Goal: Use online tool/utility: Utilize a website feature to perform a specific function

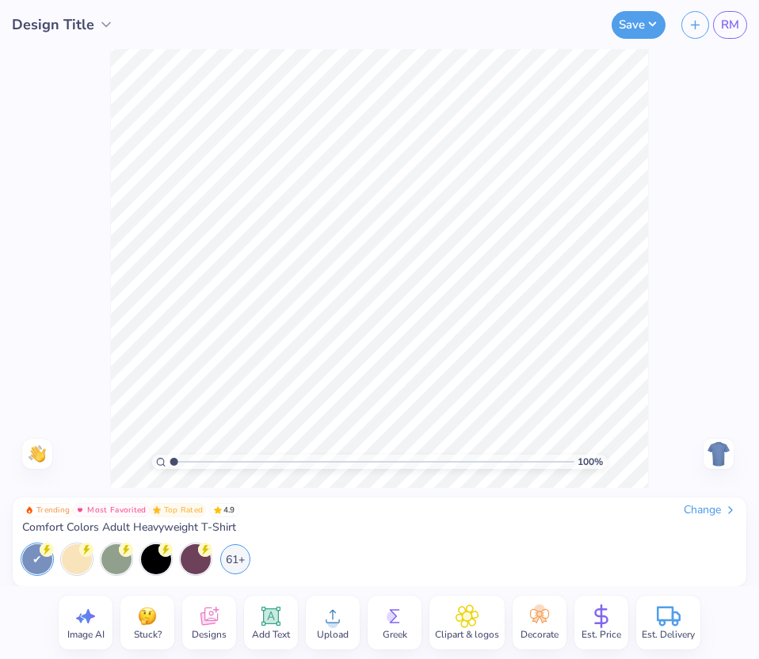
click at [720, 503] on div "Change" at bounding box center [710, 510] width 53 height 14
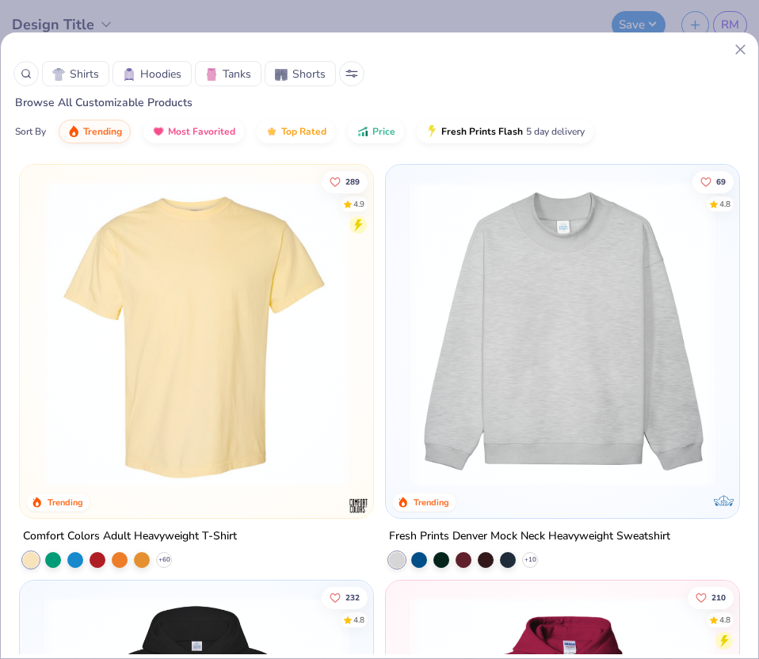
click at [715, 507] on div "Exclusive" at bounding box center [723, 505] width 28 height 14
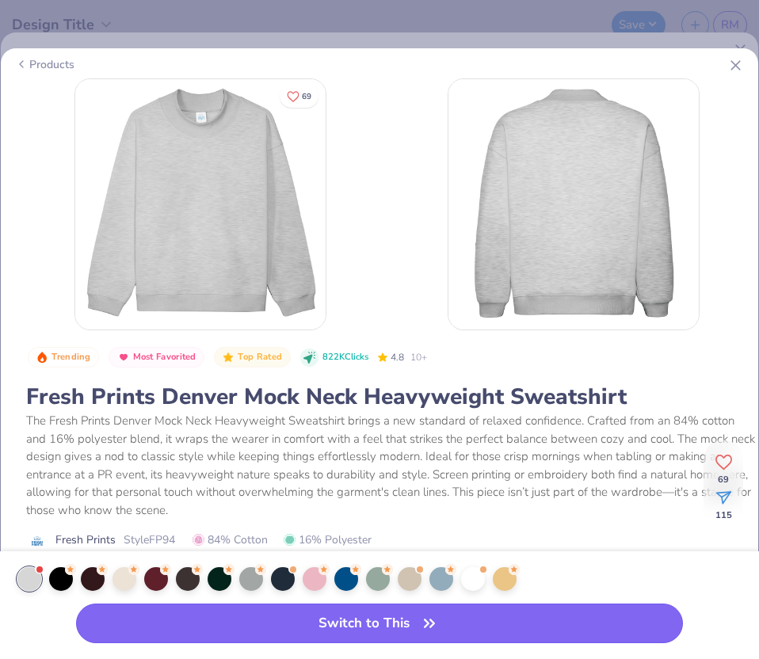
click at [381, 586] on button "Switch to This" at bounding box center [379, 624] width 607 height 40
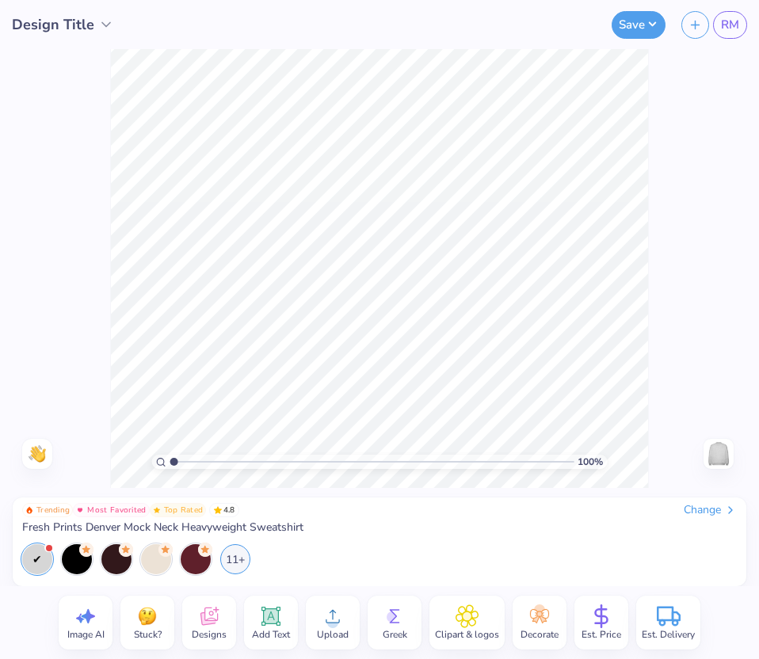
click at [197, 586] on icon at bounding box center [209, 617] width 24 height 24
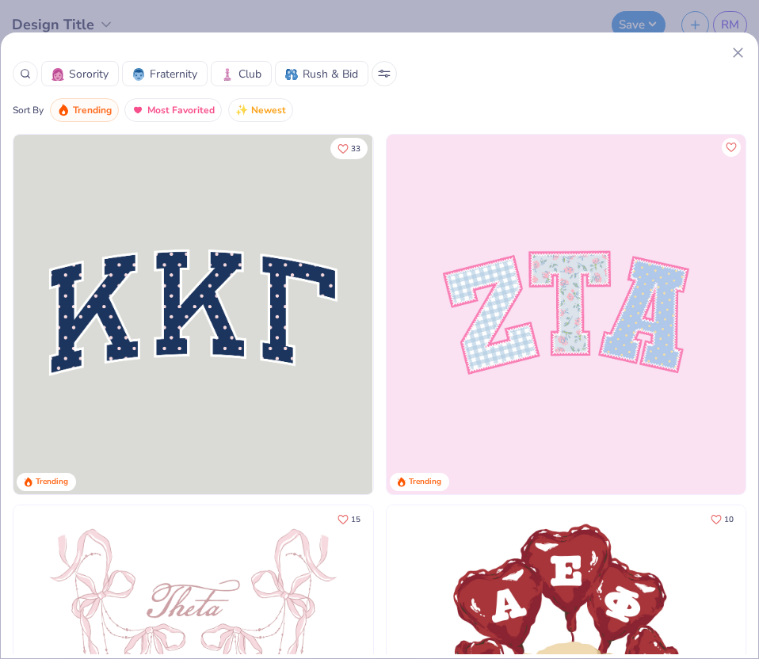
click at [747, 56] on div "Sorority Fraternity Club Rush & Bid Sort By Trending Most Favorited Newest" at bounding box center [380, 83] width 758 height 78
click at [741, 57] on icon at bounding box center [738, 52] width 17 height 17
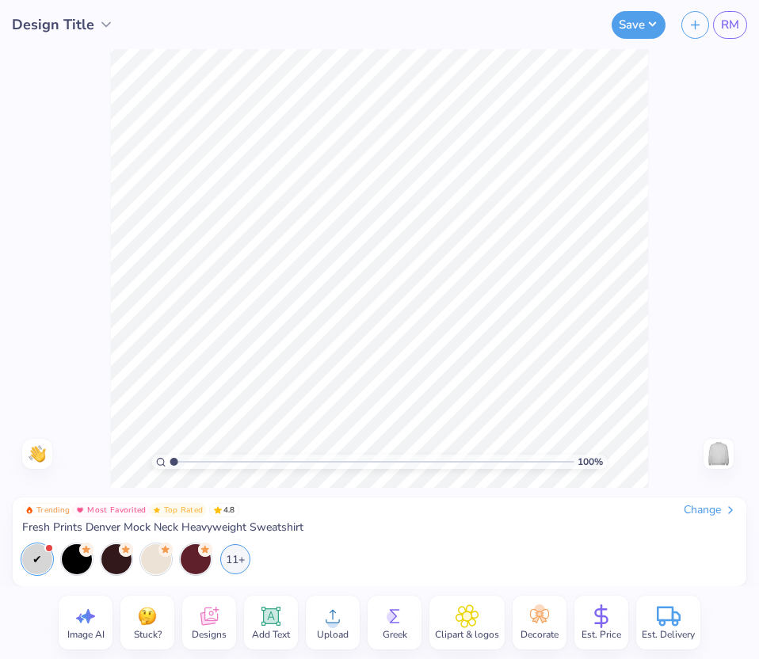
click at [74, 586] on icon at bounding box center [86, 617] width 24 height 24
select select "4"
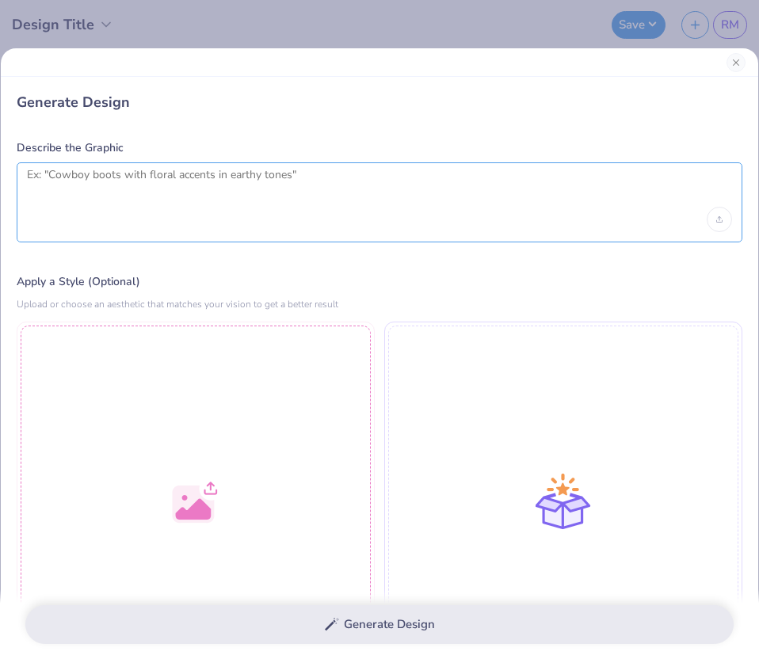
click at [97, 176] on textarea at bounding box center [379, 188] width 705 height 40
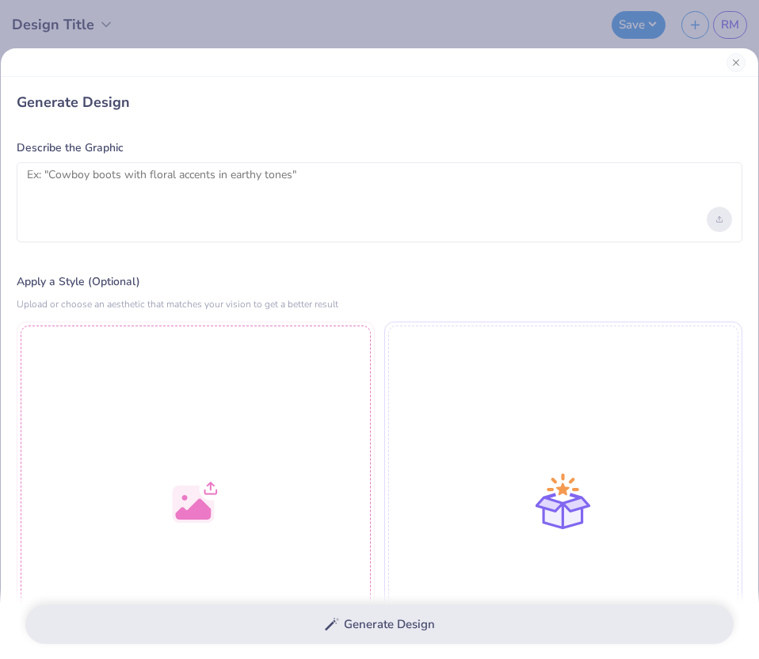
click at [723, 210] on div "Upload image" at bounding box center [719, 219] width 25 height 25
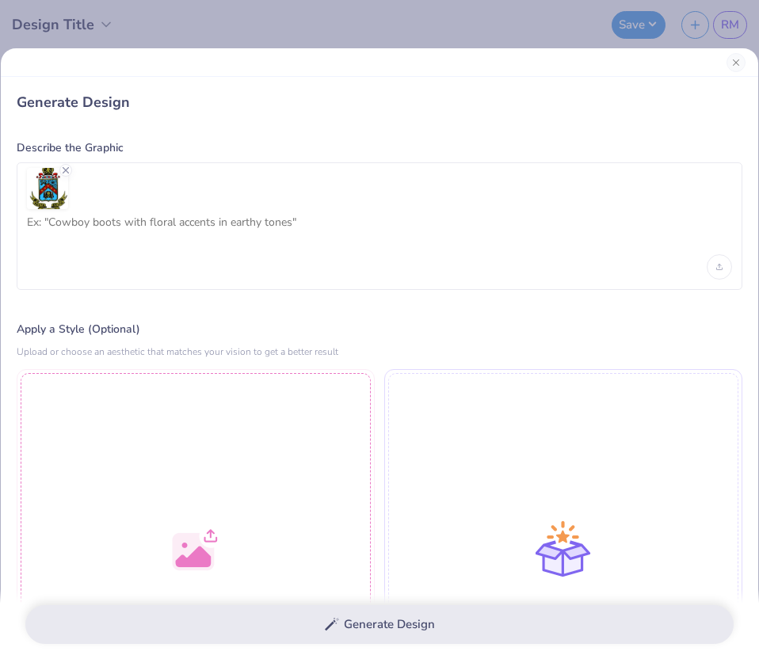
click at [124, 204] on div at bounding box center [379, 188] width 705 height 41
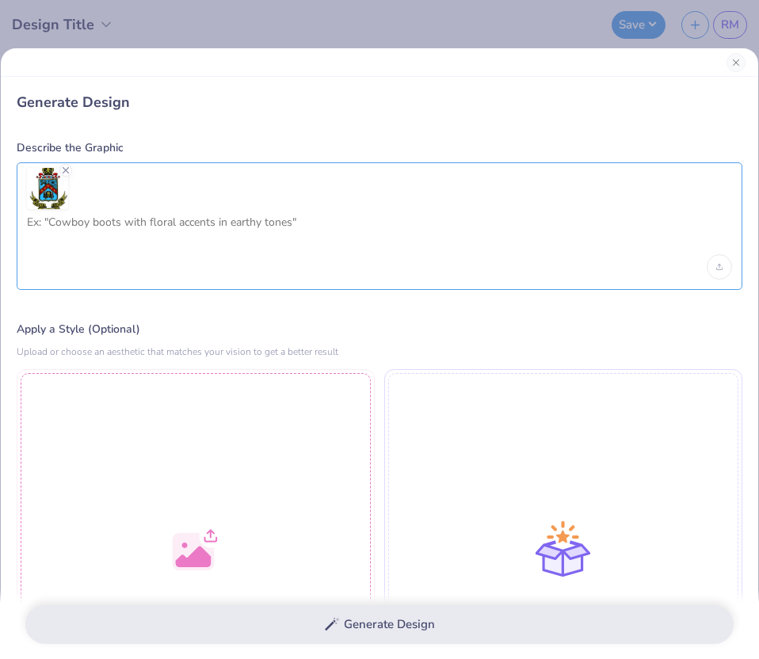
click at [124, 222] on textarea at bounding box center [379, 236] width 705 height 40
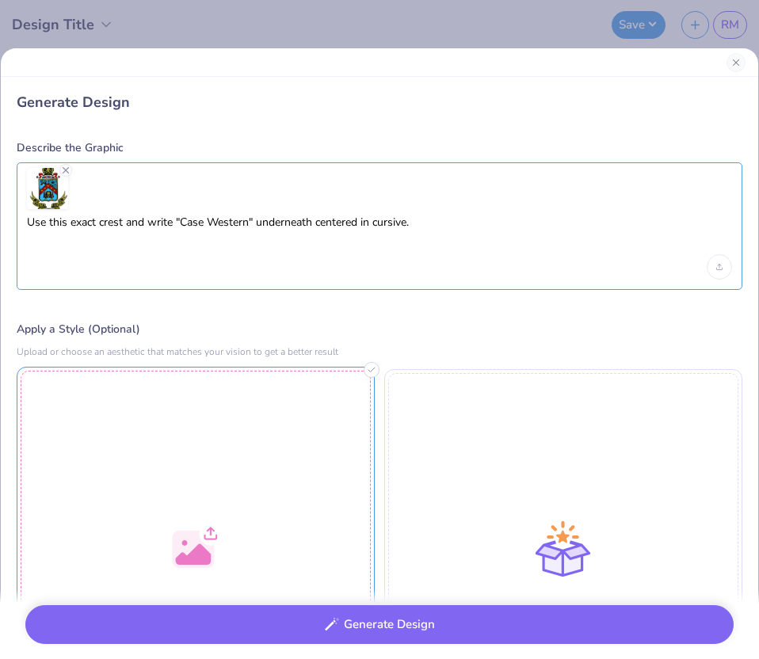
type textarea "Use this exact crest and write "Case Western" underneath centered in cursive."
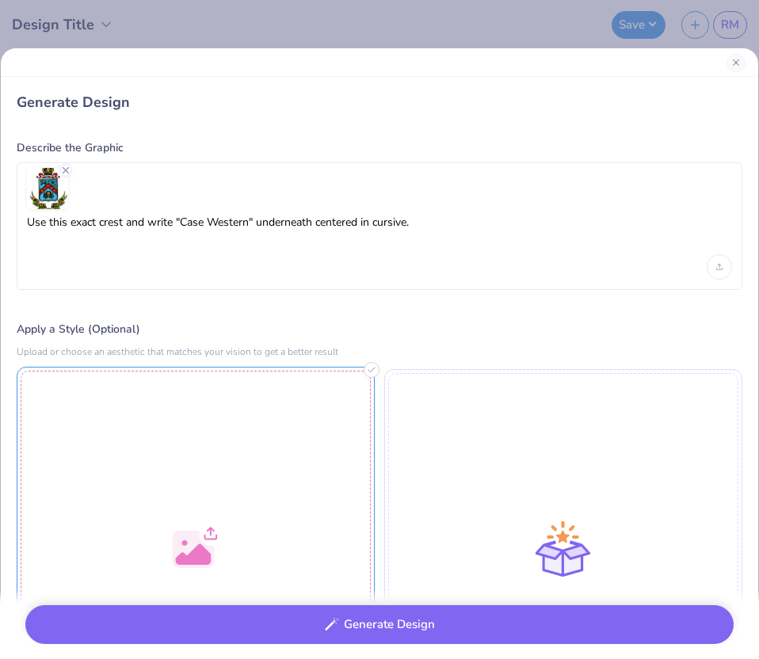
click at [63, 480] on div at bounding box center [196, 546] width 358 height 358
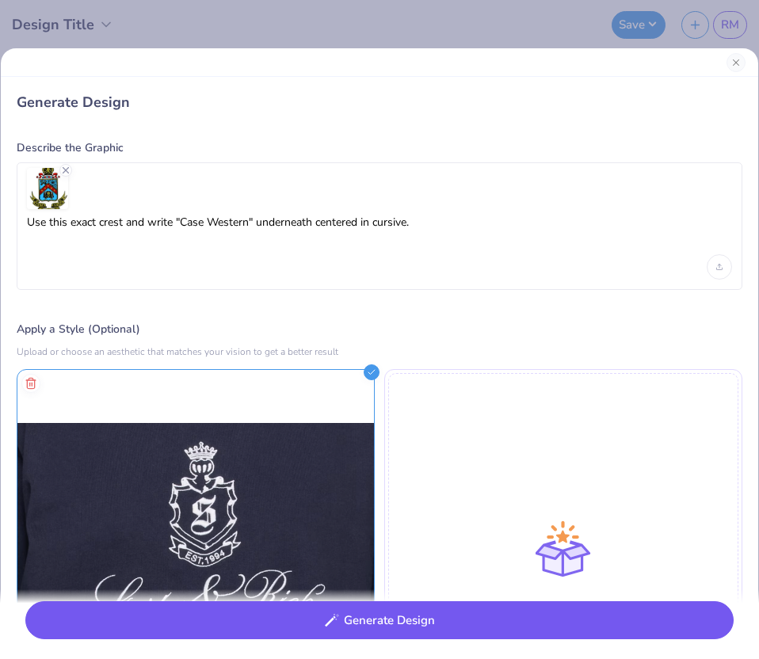
click at [410, 586] on button "Generate Design" at bounding box center [379, 620] width 708 height 39
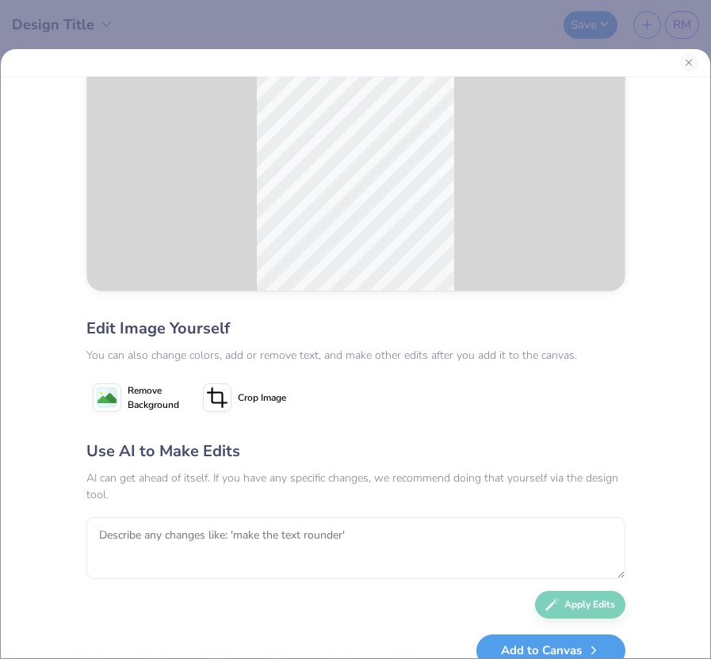
scroll to position [121, 0]
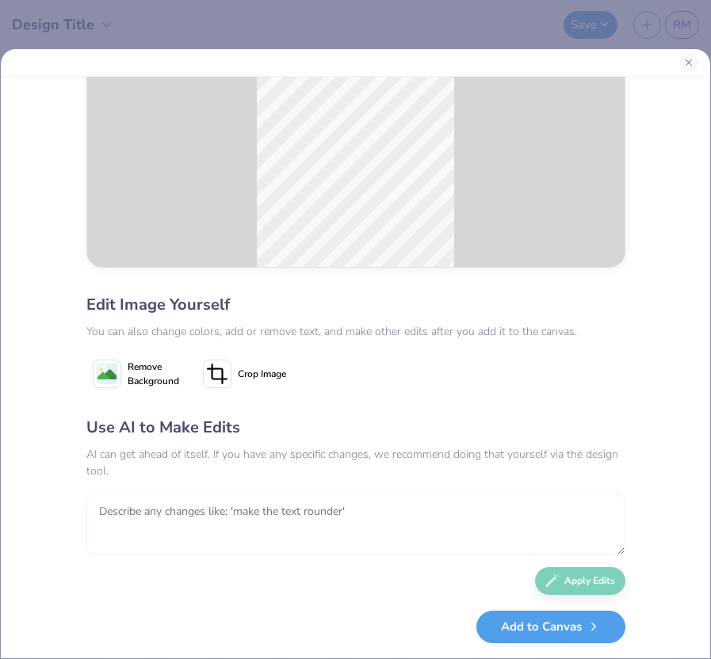
click at [237, 503] on textarea at bounding box center [355, 525] width 539 height 62
type textarea "add reserve university and make it navy blue color"
click at [548, 583] on icon "button" at bounding box center [552, 578] width 14 height 14
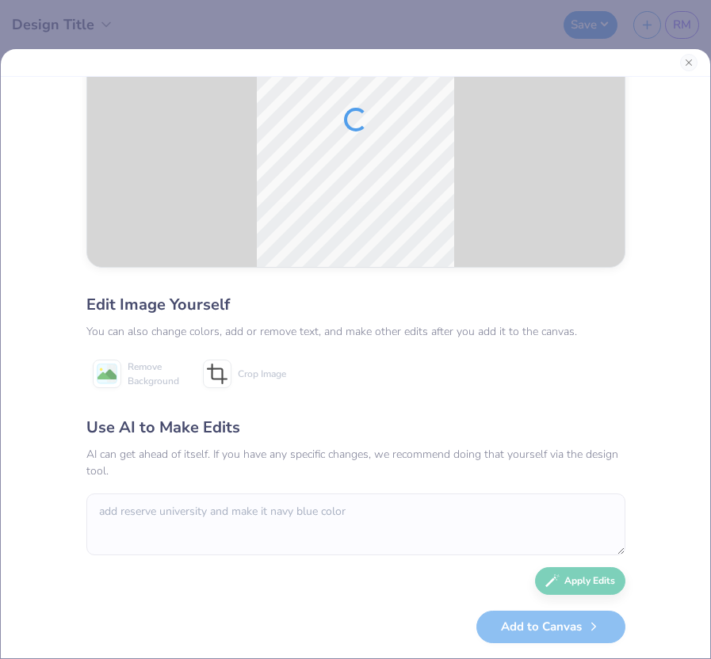
click at [556, 578] on div "Use AI to Make Edits AI can get ahead of itself. If you have any specific chang…" at bounding box center [355, 505] width 539 height 179
